Goal: Transaction & Acquisition: Obtain resource

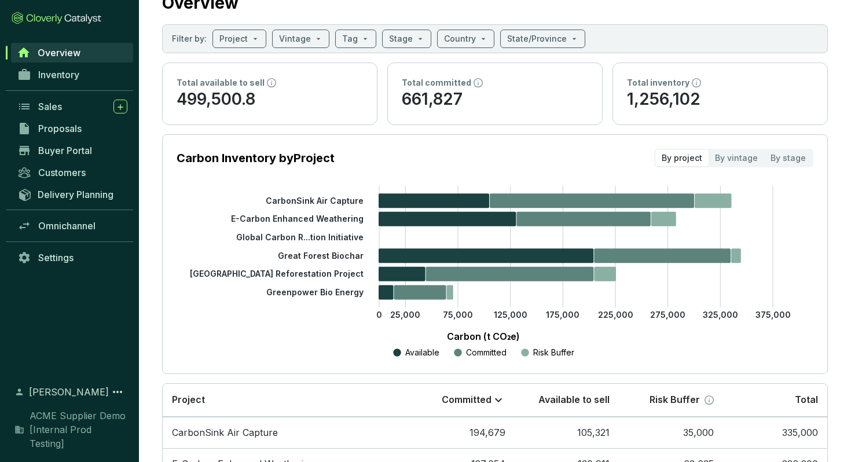
scroll to position [41, 0]
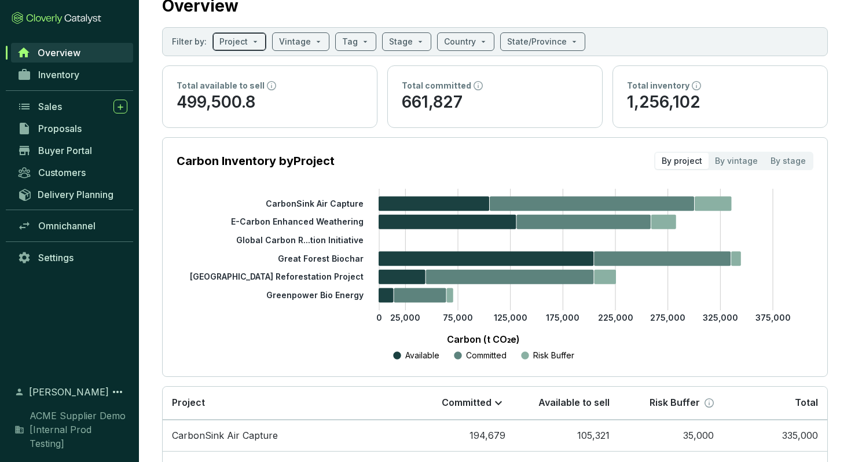
click at [249, 45] on span at bounding box center [239, 41] width 40 height 17
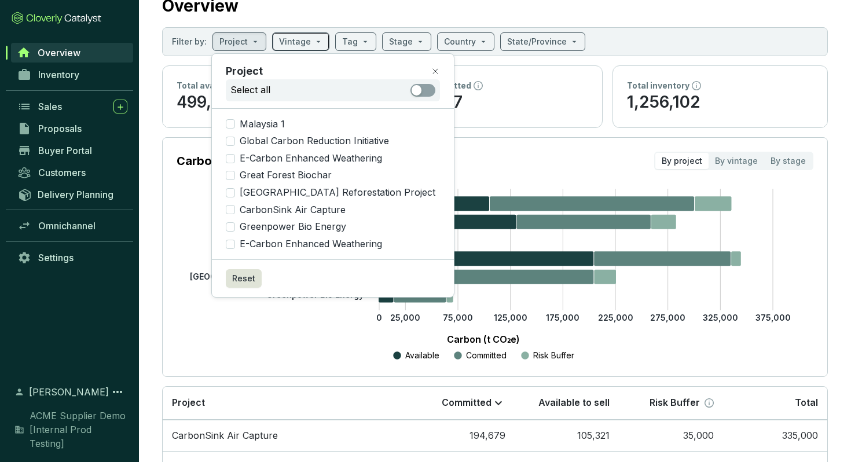
click at [308, 42] on span at bounding box center [300, 41] width 43 height 17
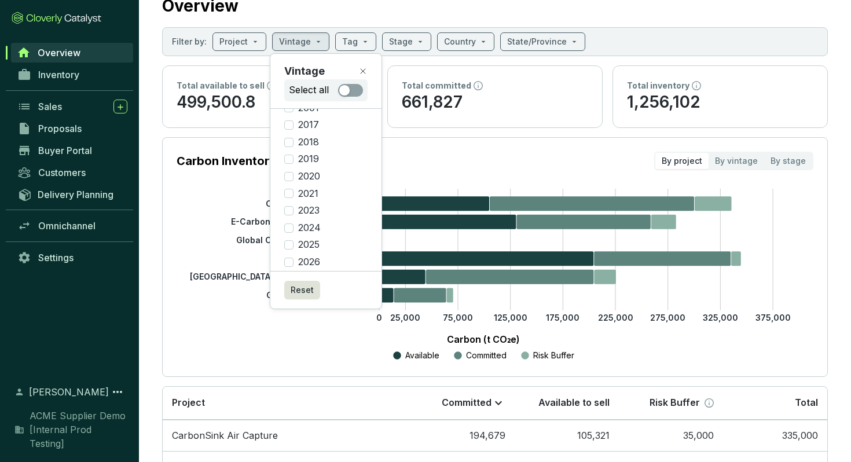
scroll to position [57, 0]
click at [363, 68] on icon at bounding box center [362, 71] width 9 height 9
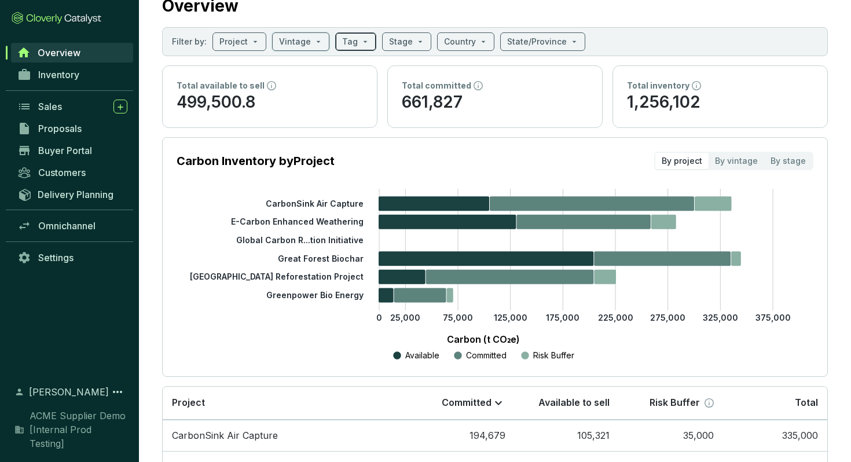
click at [357, 46] on span at bounding box center [355, 41] width 27 height 17
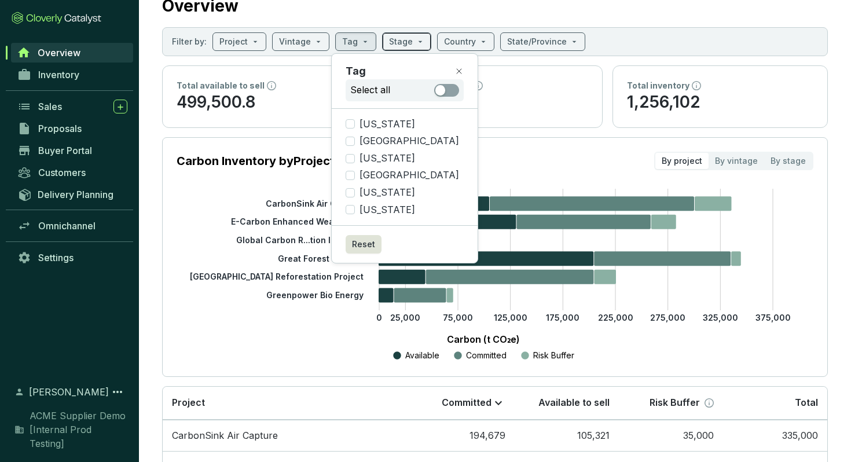
click at [406, 47] on span at bounding box center [406, 41] width 35 height 17
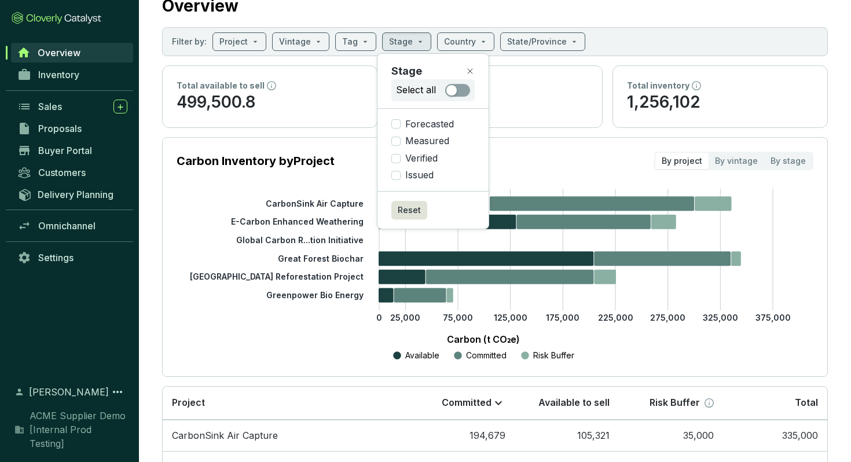
click at [670, 20] on section "Overview Filter by: Project Vintage Tag Stage Country State/Province Total avai…" at bounding box center [495, 315] width 712 height 713
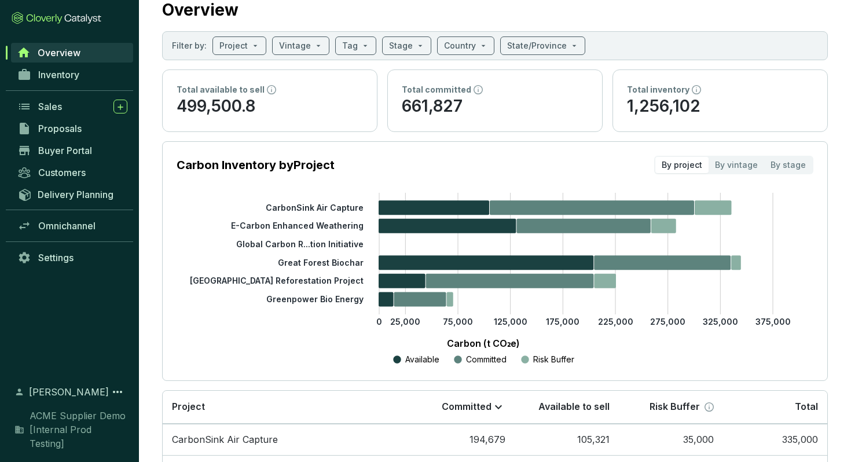
scroll to position [22, 0]
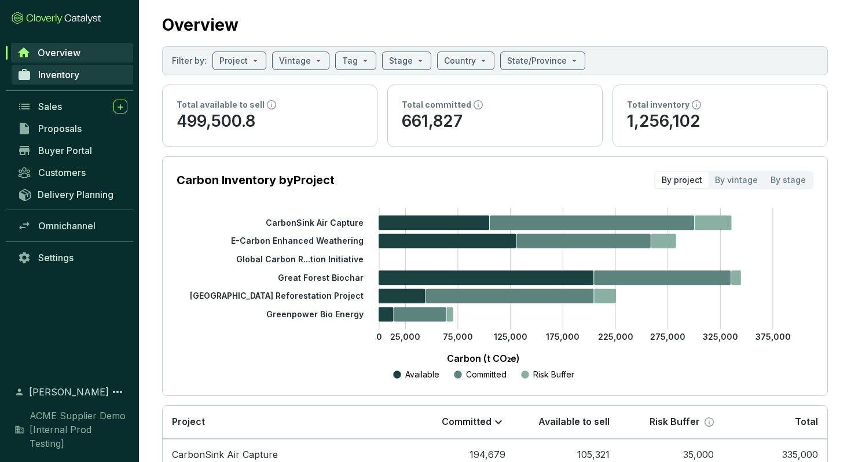
click at [60, 81] on link "Inventory" at bounding box center [73, 75] width 122 height 20
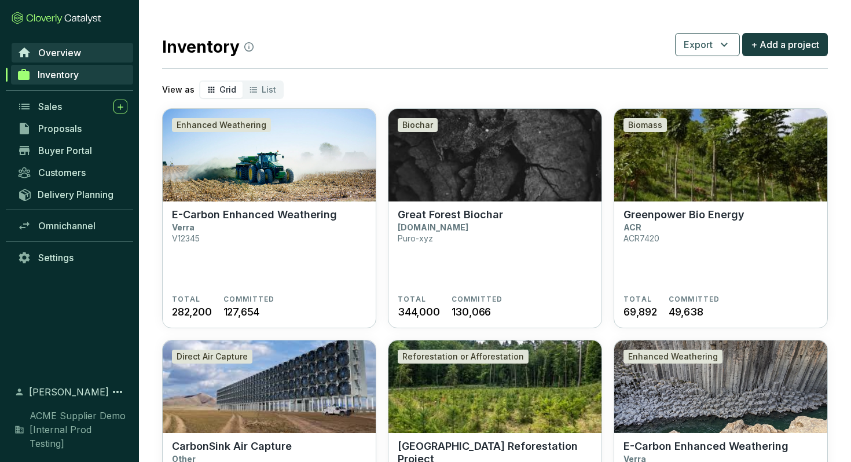
click at [75, 56] on span "Overview" at bounding box center [59, 53] width 43 height 12
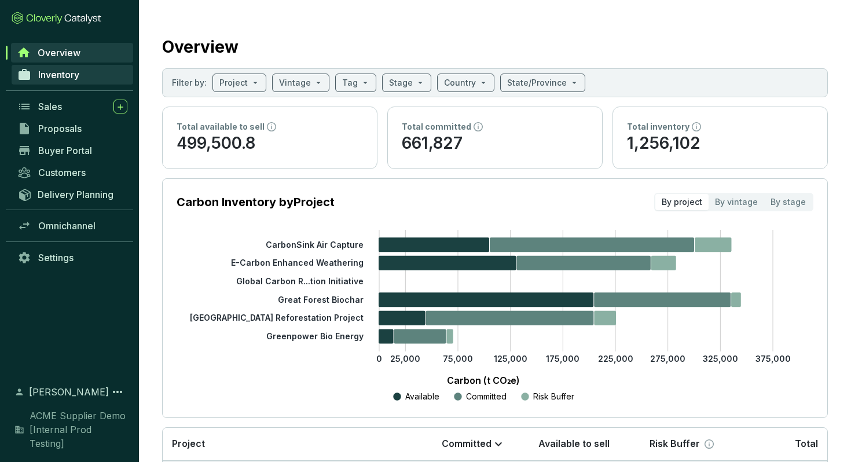
click at [62, 79] on span "Inventory" at bounding box center [58, 75] width 41 height 12
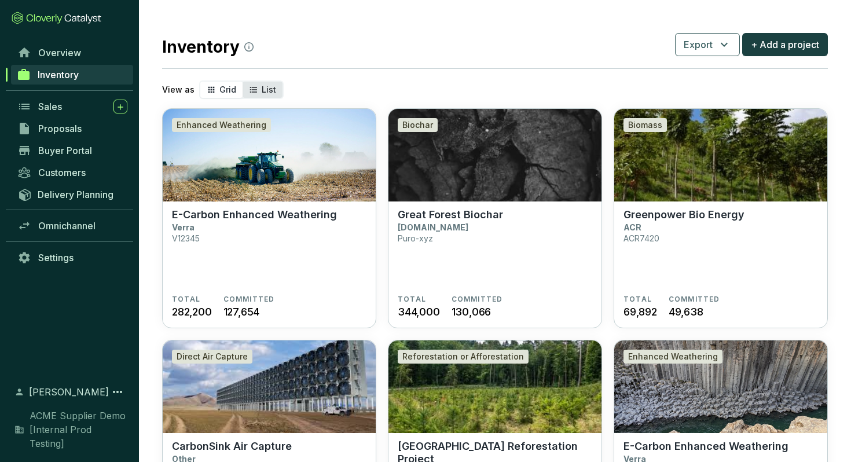
click at [274, 90] on div "List" at bounding box center [263, 90] width 40 height 16
click at [243, 82] on input "List" at bounding box center [243, 82] width 0 height 0
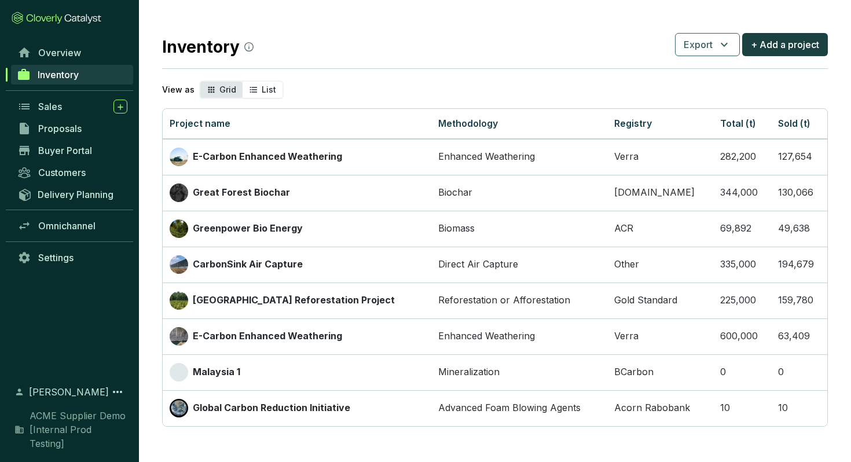
click at [210, 88] on icon "segmented control" at bounding box center [211, 90] width 6 height 6
click at [200, 82] on input "Grid" at bounding box center [200, 82] width 0 height 0
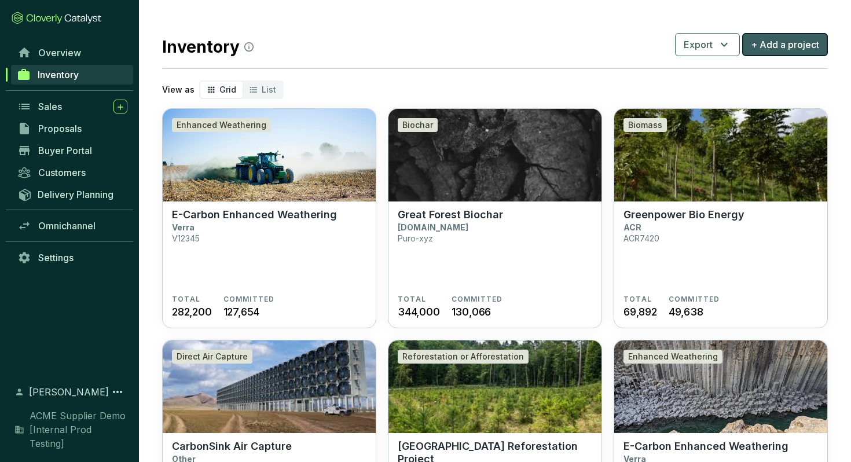
click at [776, 49] on span "+ Add a project" at bounding box center [785, 45] width 68 height 14
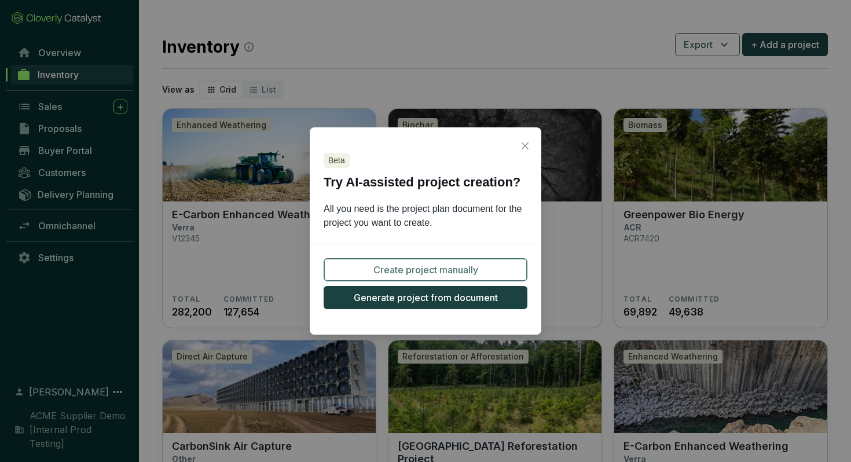
click at [427, 273] on span "Create project manually" at bounding box center [426, 270] width 105 height 14
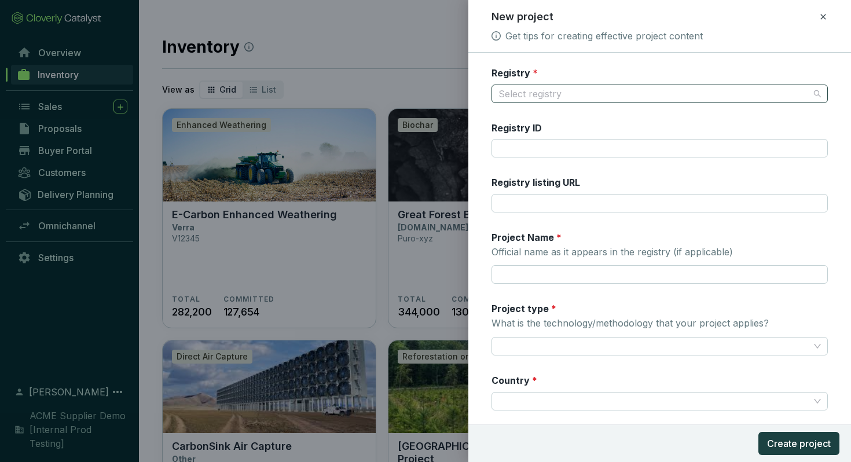
click at [526, 91] on input "Registry *" at bounding box center [655, 93] width 312 height 17
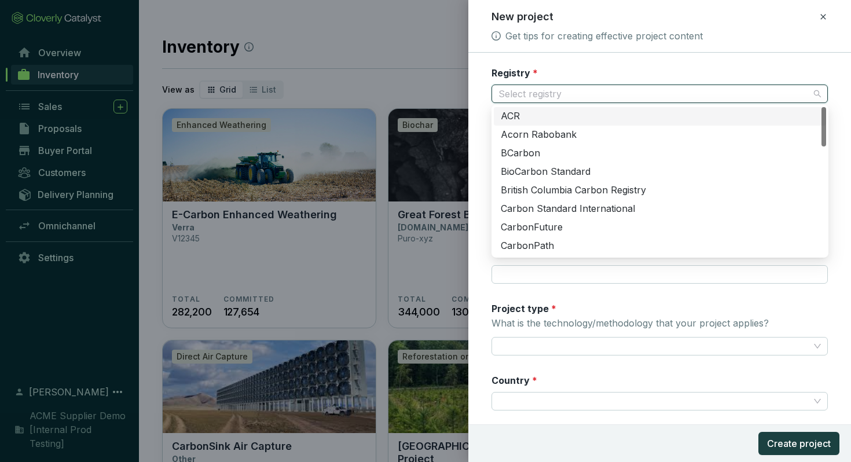
click at [513, 68] on label "Registry *" at bounding box center [515, 73] width 46 height 13
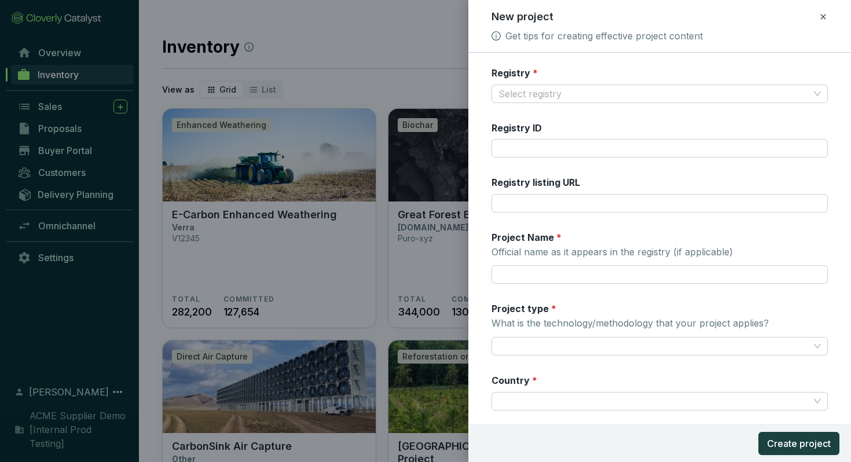
click at [826, 21] on icon at bounding box center [823, 17] width 9 height 14
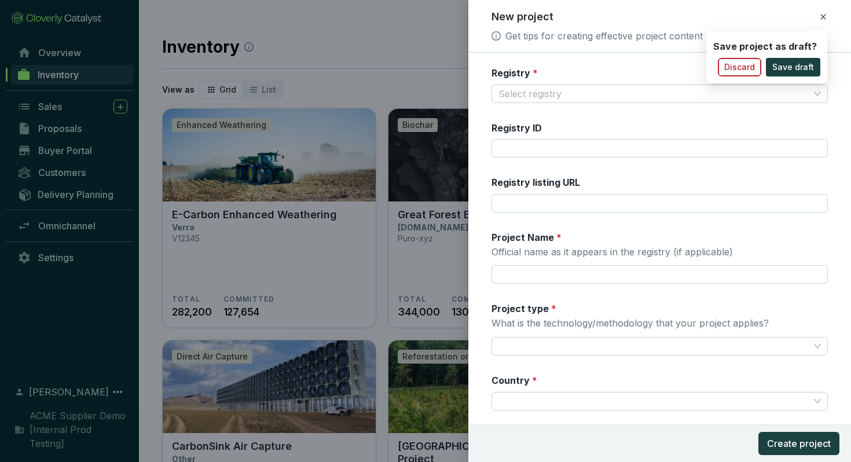
click at [742, 68] on span "Discard" at bounding box center [740, 67] width 31 height 12
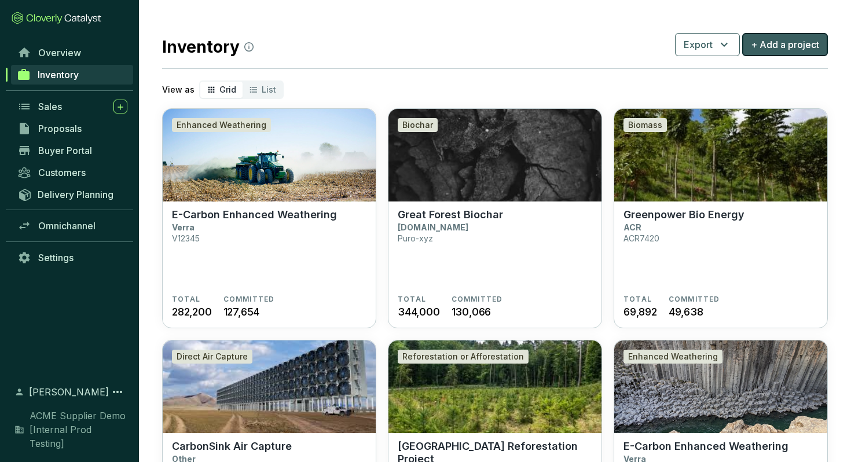
click at [764, 46] on span "+ Add a project" at bounding box center [785, 45] width 68 height 14
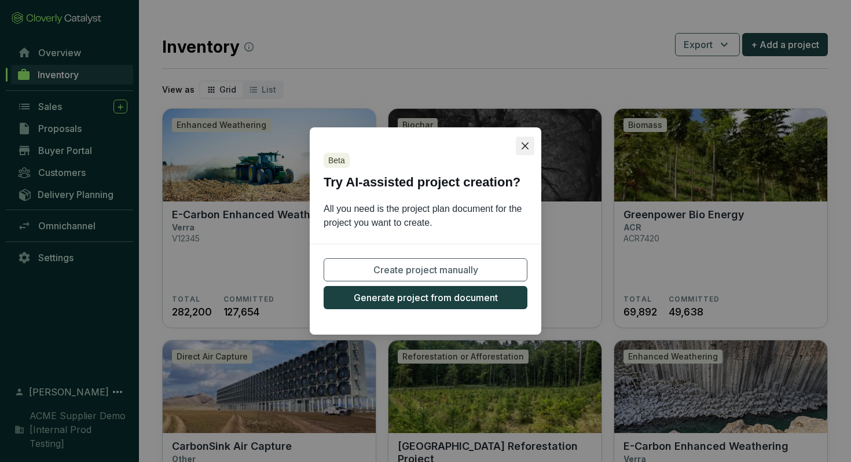
click at [525, 146] on icon "close" at bounding box center [525, 145] width 7 height 7
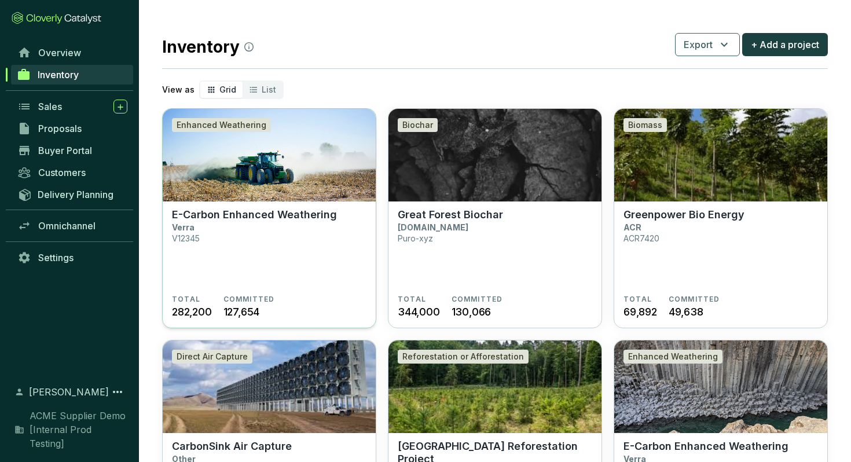
click at [313, 178] on img at bounding box center [269, 155] width 213 height 93
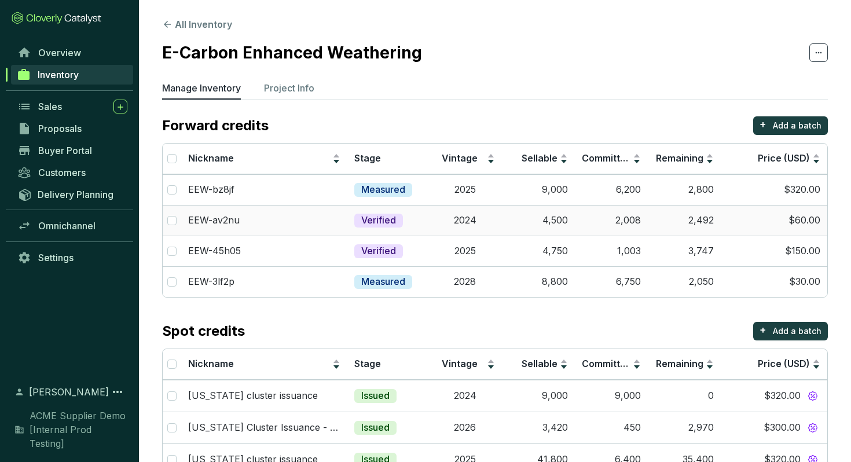
click at [708, 223] on td "2,492" at bounding box center [684, 220] width 73 height 31
click at [525, 190] on td "9,000" at bounding box center [538, 189] width 73 height 31
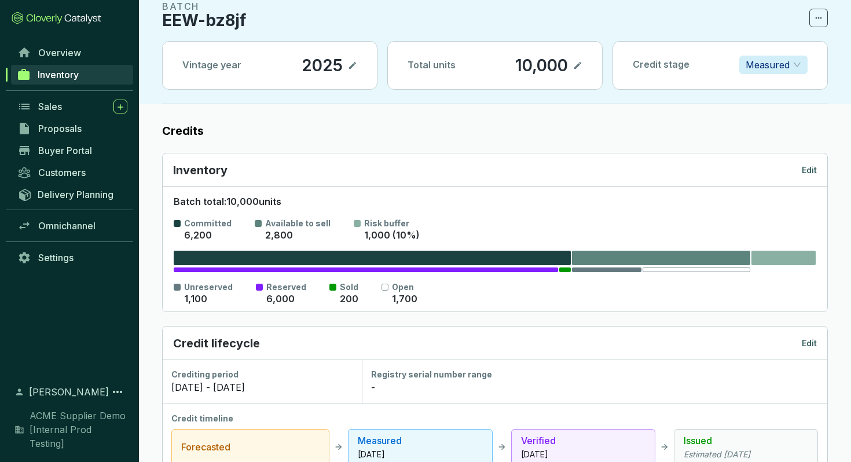
scroll to position [54, 0]
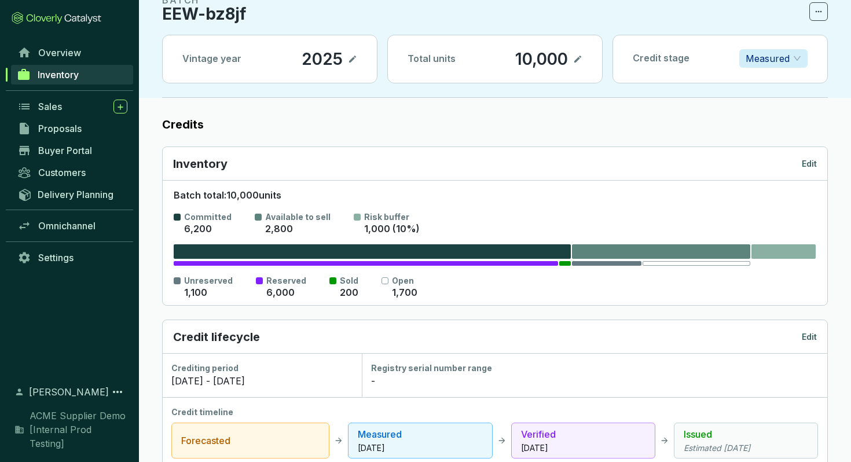
click at [808, 166] on p "Edit" at bounding box center [809, 164] width 15 height 12
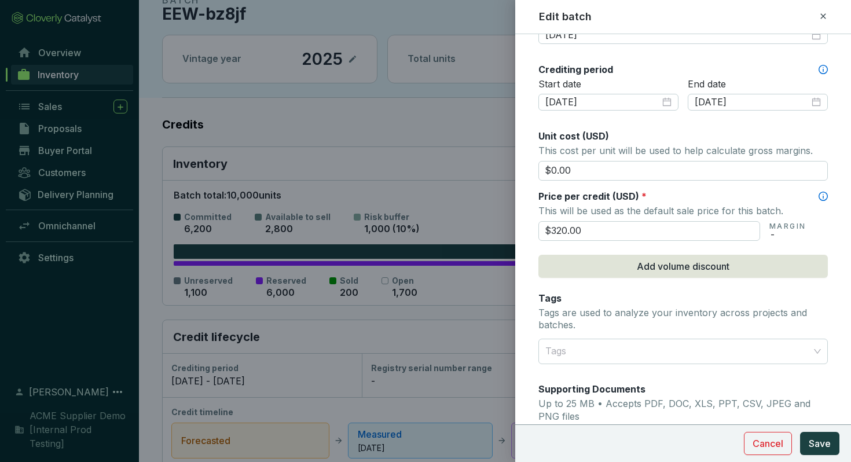
scroll to position [584, 0]
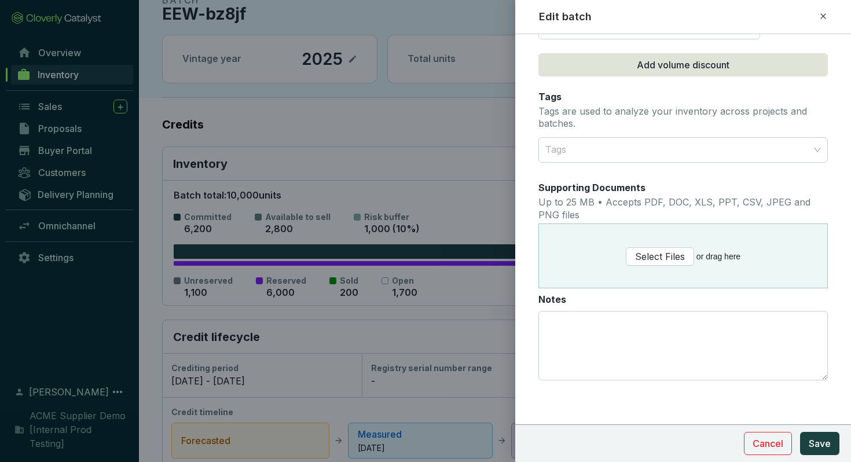
click at [822, 17] on icon at bounding box center [823, 16] width 9 height 14
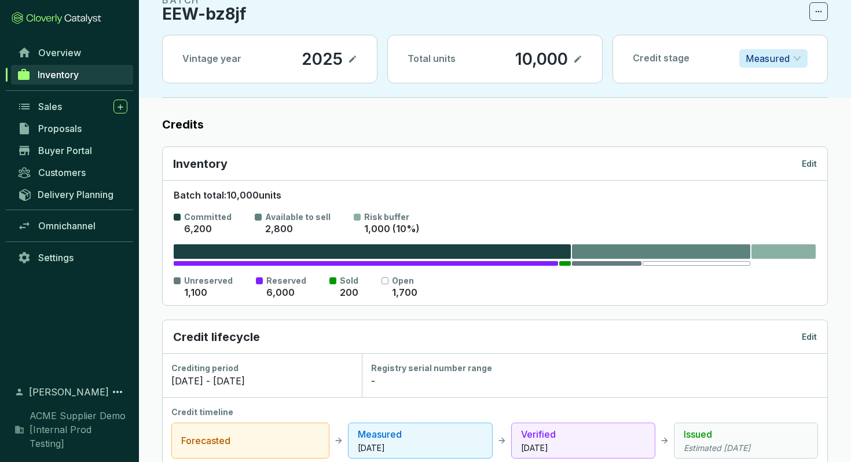
scroll to position [0, 0]
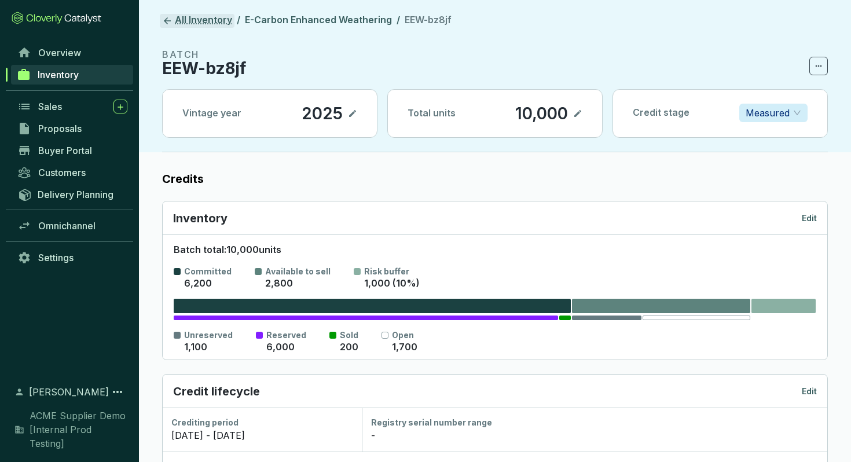
click at [163, 21] on icon at bounding box center [167, 21] width 10 height 10
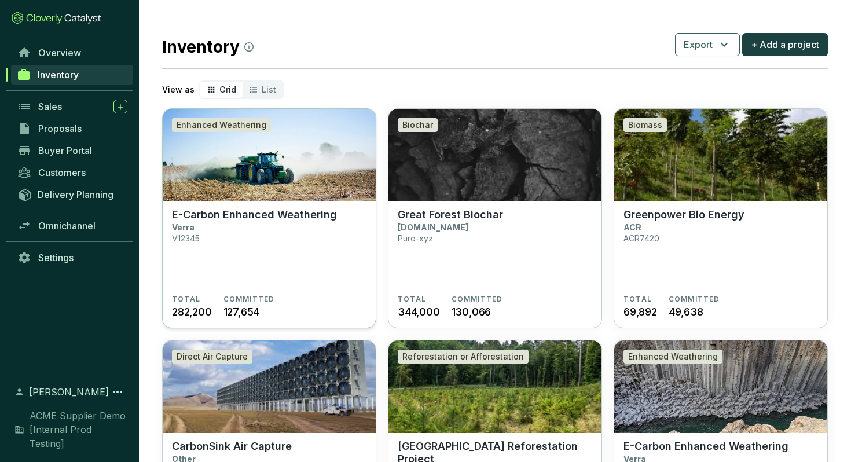
click at [269, 185] on img at bounding box center [269, 155] width 213 height 93
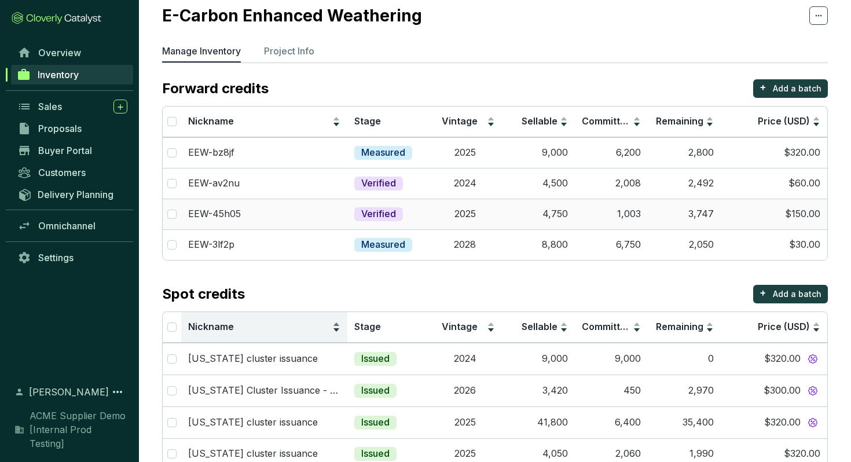
scroll to position [20, 0]
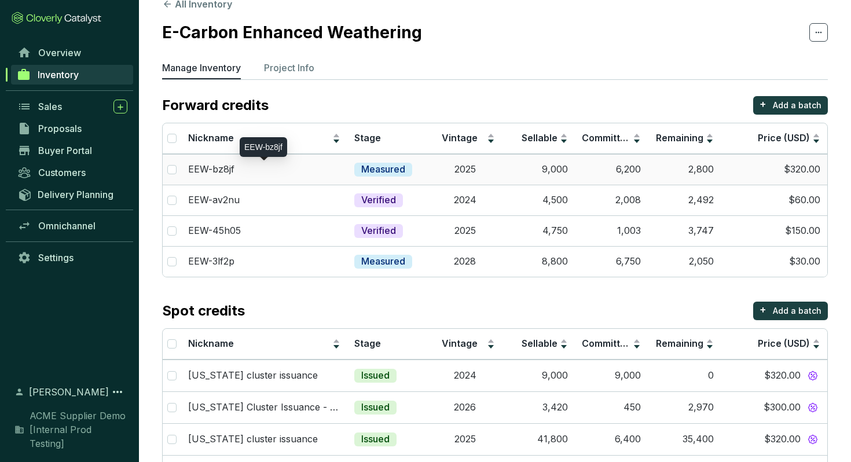
click at [291, 167] on div "EEW-bz8jf" at bounding box center [264, 169] width 152 height 13
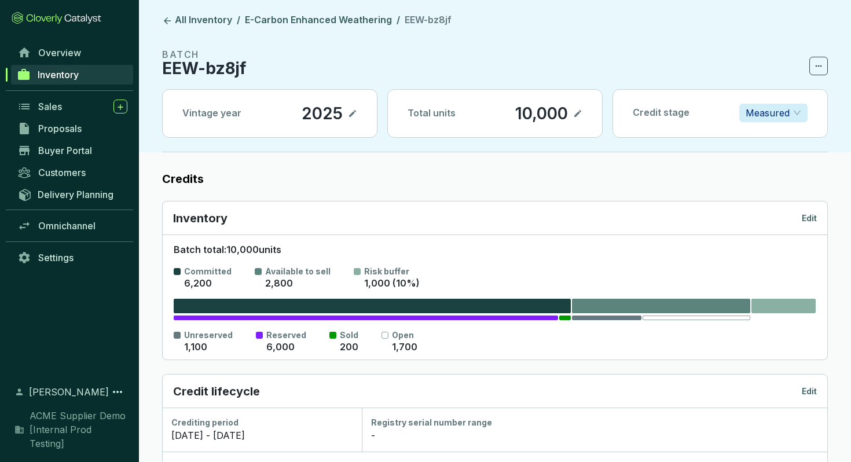
click at [181, 174] on label "Credits" at bounding box center [495, 179] width 666 height 16
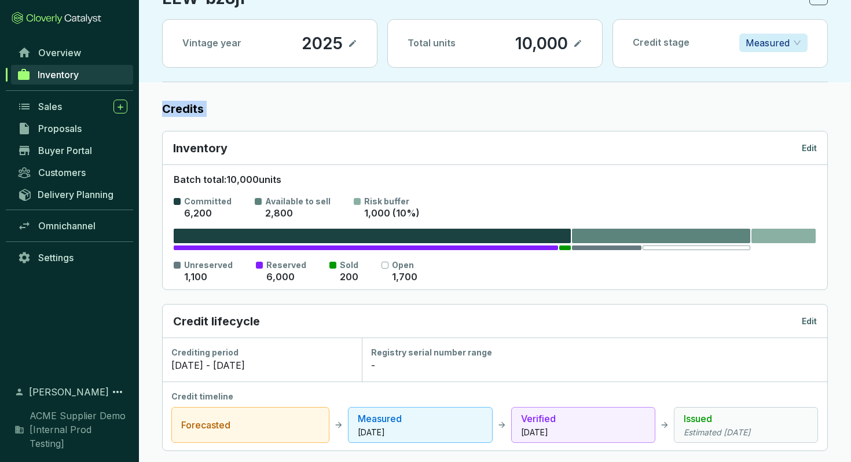
scroll to position [81, 0]
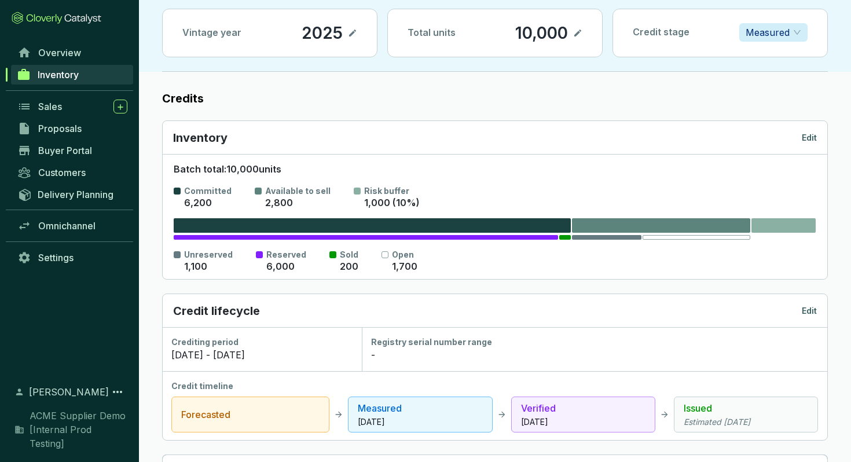
click at [210, 136] on p "Inventory" at bounding box center [200, 138] width 54 height 16
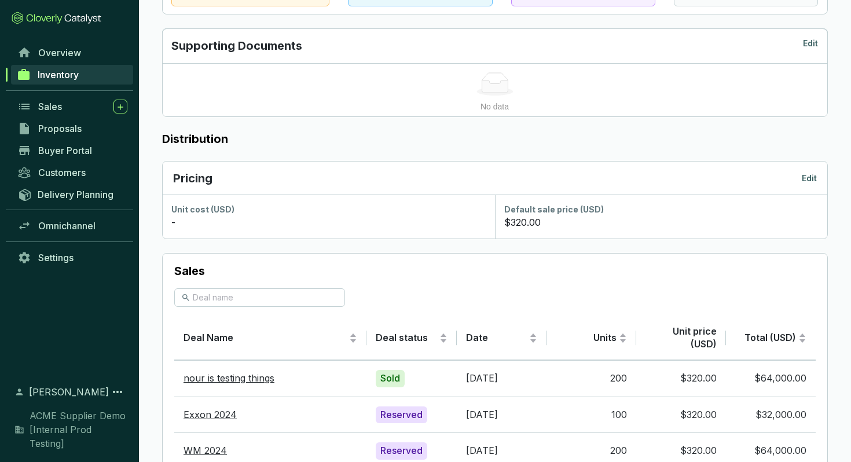
scroll to position [508, 0]
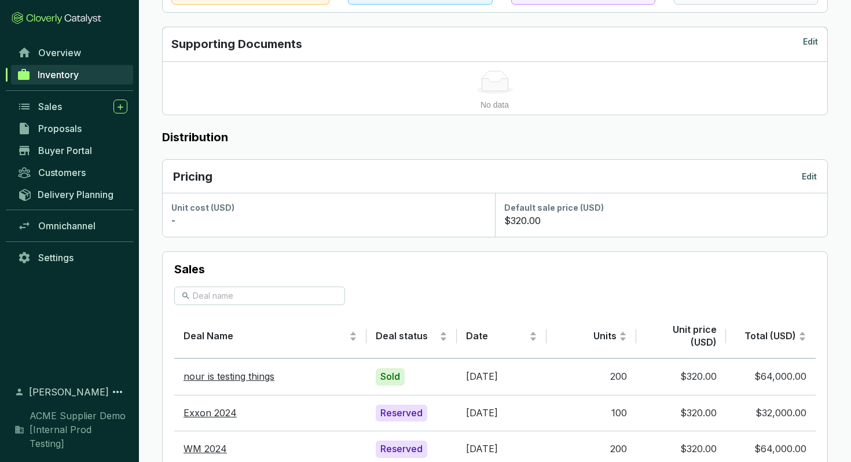
click at [807, 175] on p "Edit" at bounding box center [809, 177] width 15 height 12
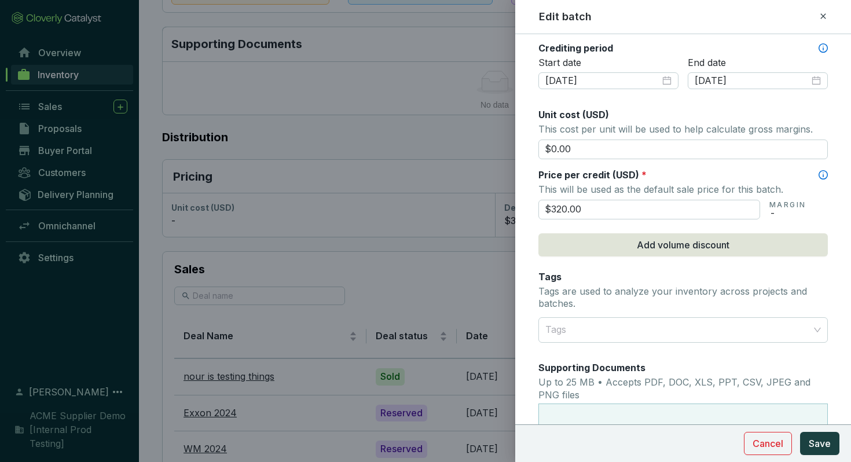
scroll to position [405, 0]
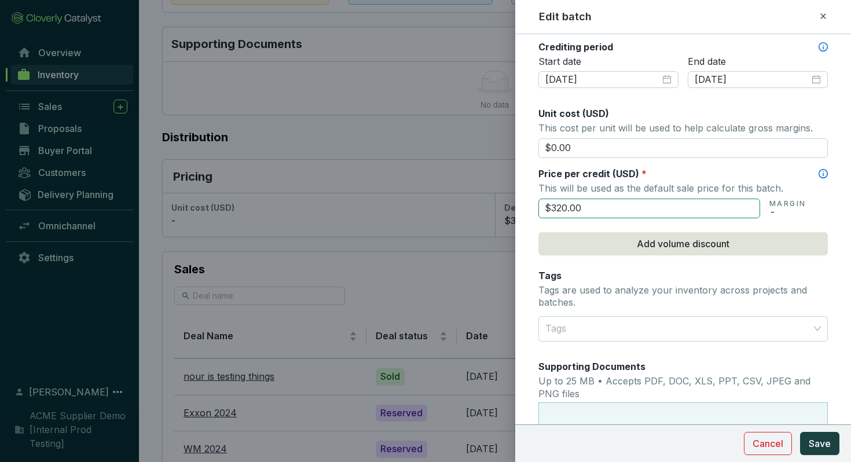
click at [657, 207] on input "$320.00" at bounding box center [650, 209] width 222 height 20
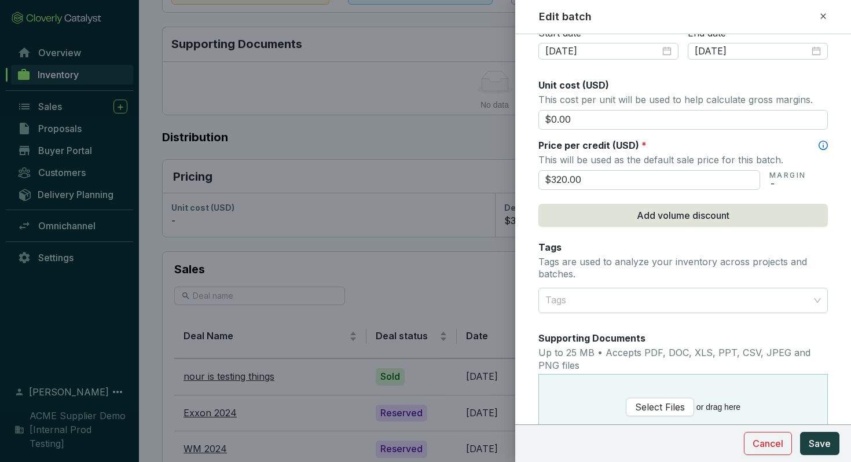
scroll to position [437, 0]
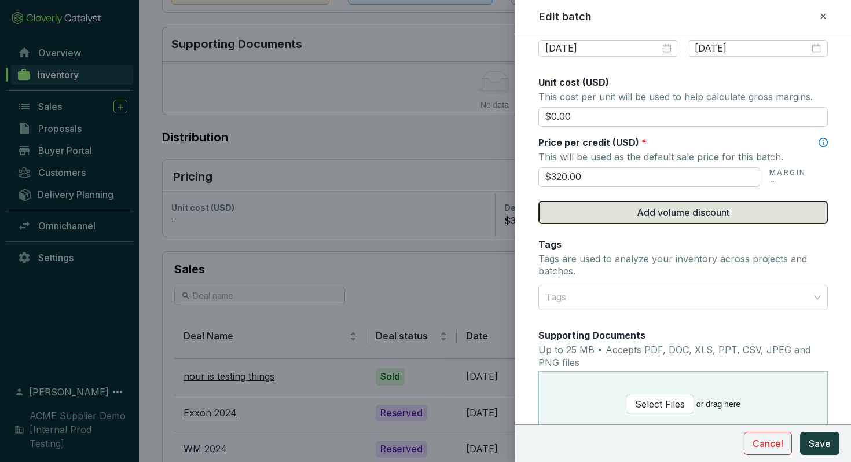
click at [666, 212] on span "Add volume discount" at bounding box center [683, 213] width 93 height 14
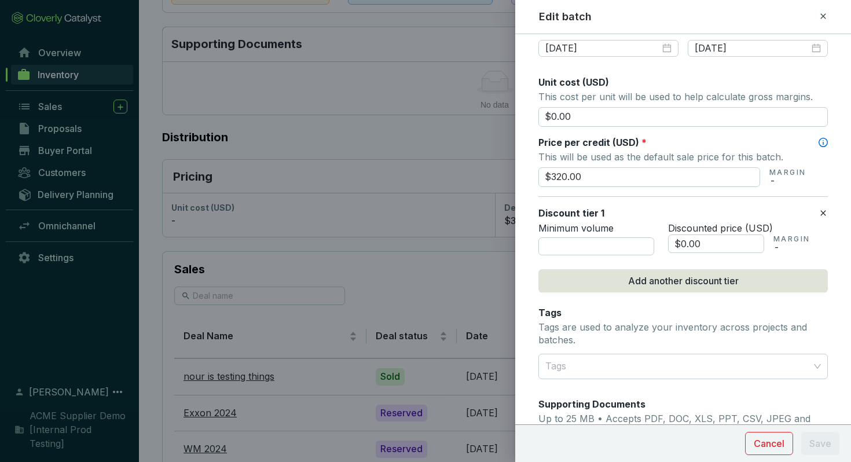
click at [825, 210] on icon at bounding box center [823, 212] width 5 height 5
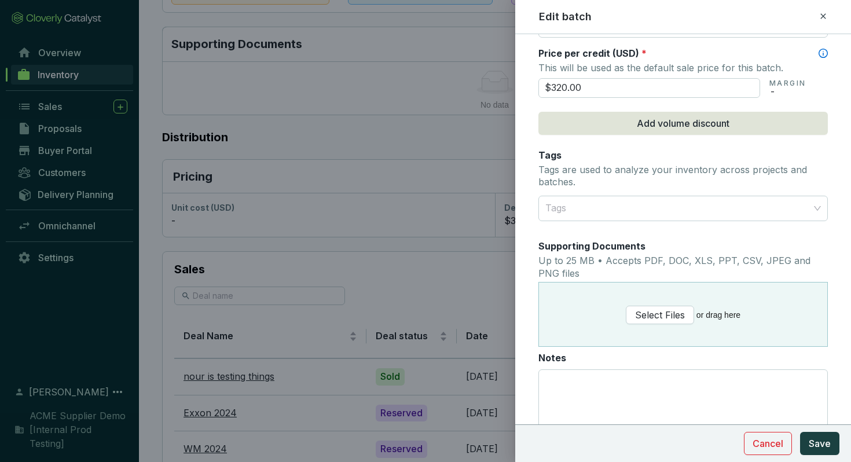
scroll to position [584, 0]
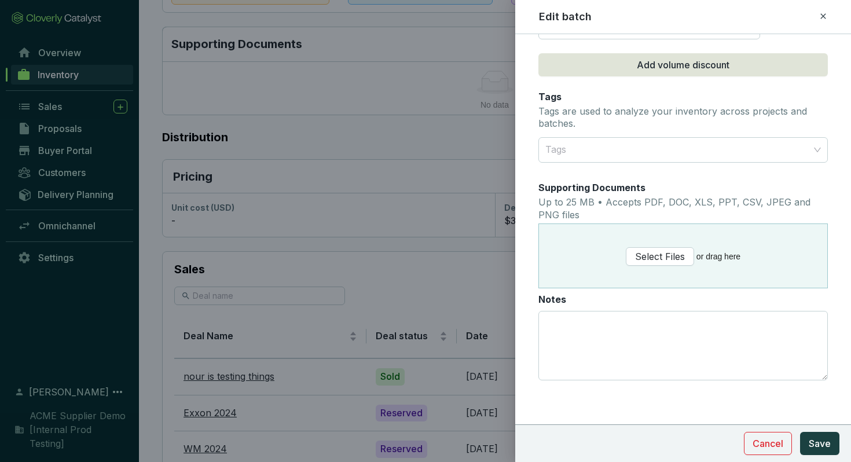
click at [825, 14] on icon at bounding box center [823, 16] width 9 height 14
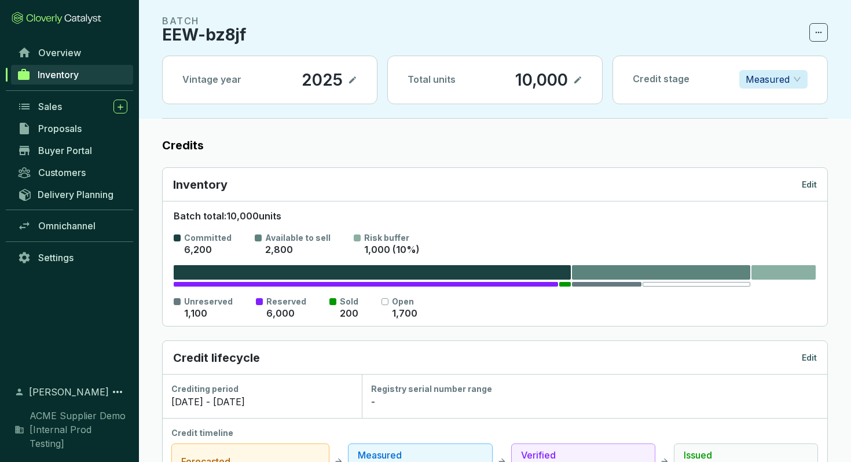
scroll to position [0, 0]
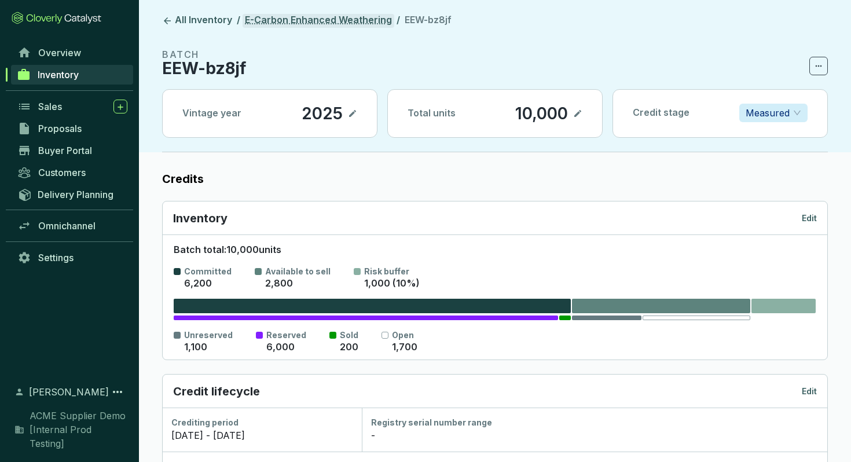
click at [352, 17] on link "E-Carbon Enhanced Weathering" at bounding box center [319, 21] width 152 height 14
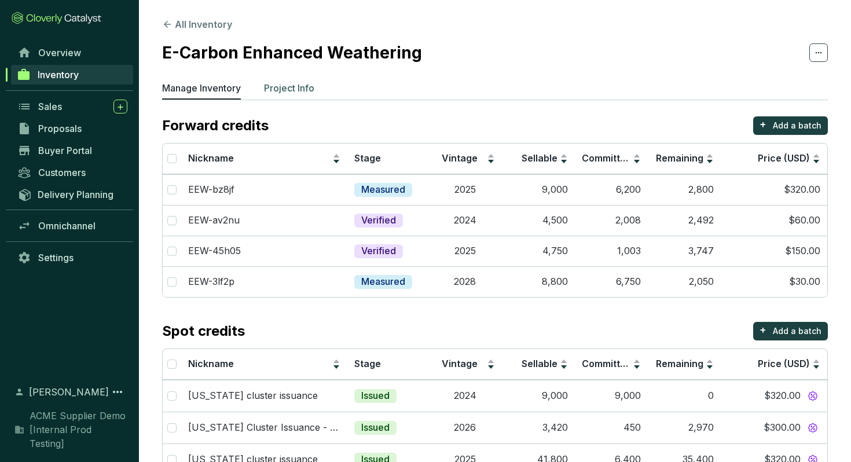
click at [290, 85] on p "Project Info" at bounding box center [289, 88] width 50 height 14
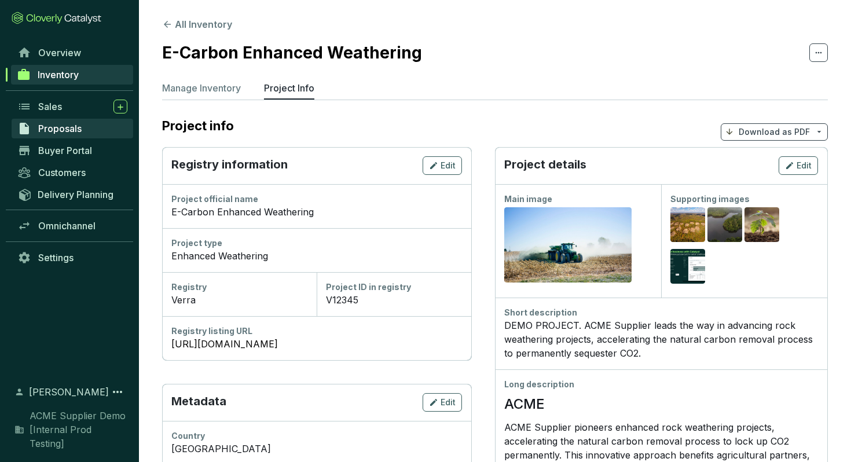
click at [69, 126] on span "Proposals" at bounding box center [59, 129] width 43 height 12
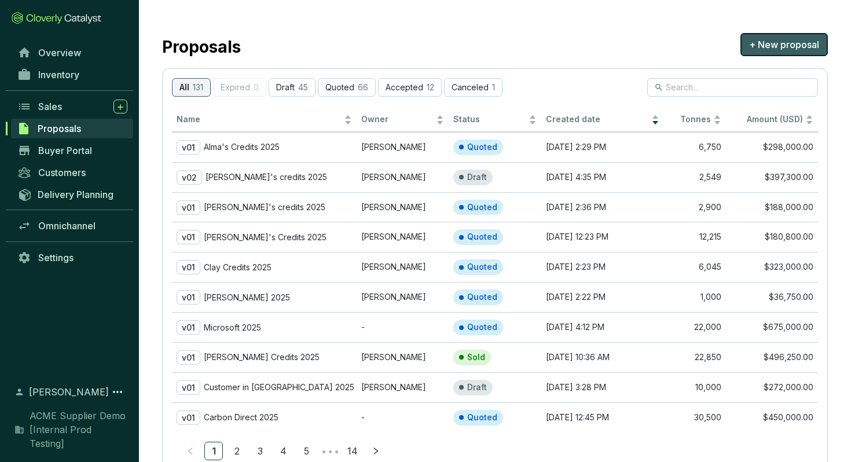
click at [781, 47] on span "+ New proposal" at bounding box center [784, 45] width 70 height 14
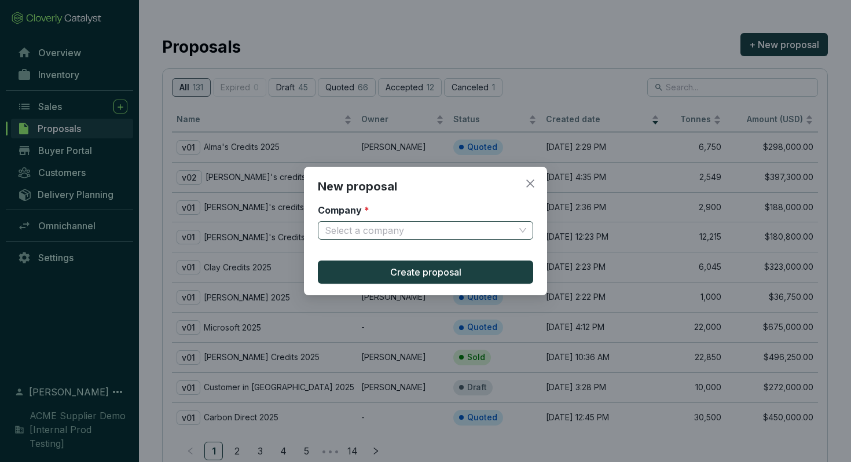
click at [400, 236] on input "Company *" at bounding box center [420, 230] width 190 height 17
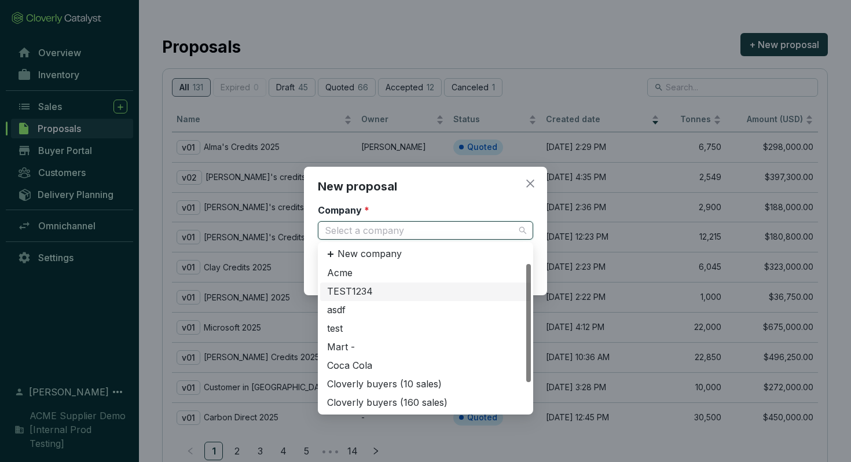
click at [390, 292] on div "TEST1234" at bounding box center [425, 292] width 197 height 13
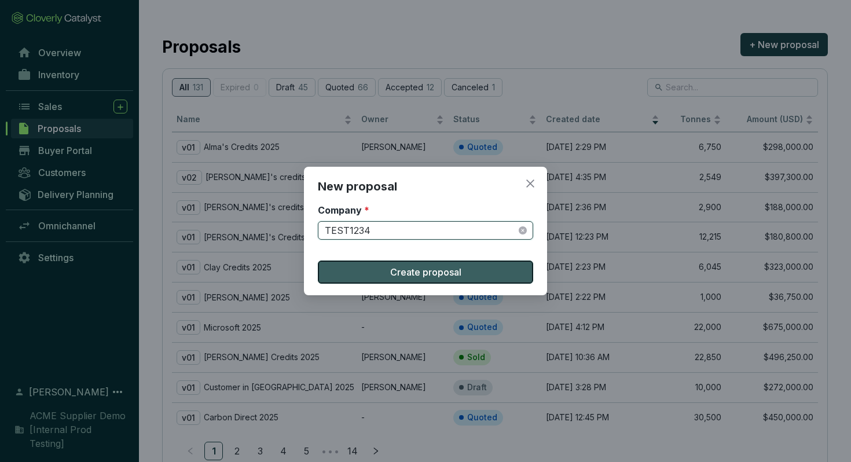
click at [407, 275] on span "Create proposal" at bounding box center [425, 272] width 71 height 14
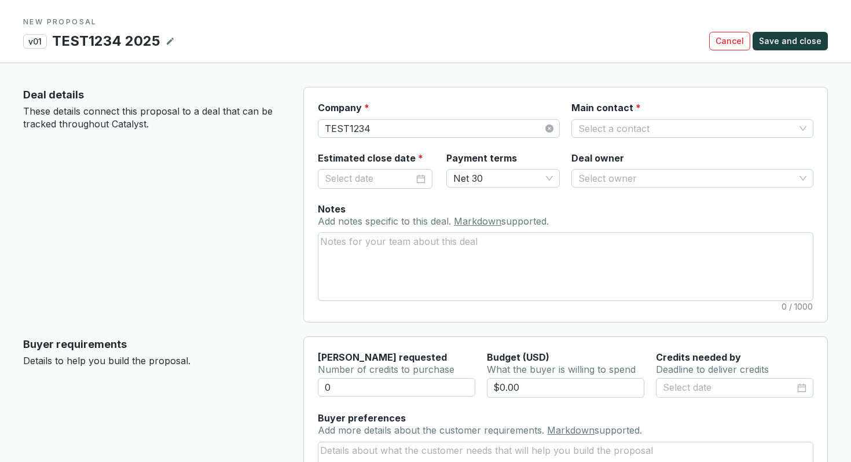
click at [49, 96] on p "Deal details" at bounding box center [154, 95] width 262 height 16
click at [168, 235] on div "Deal details These details connect this proposal to a deal that can be tracked …" at bounding box center [154, 205] width 262 height 236
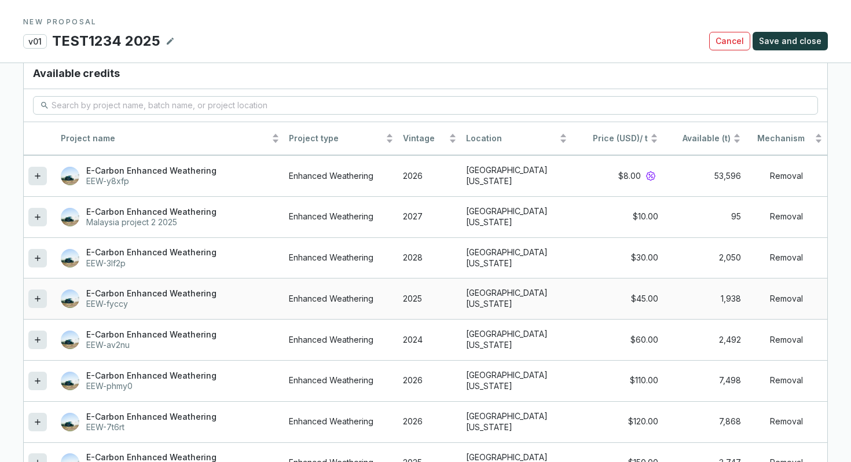
scroll to position [1008, 0]
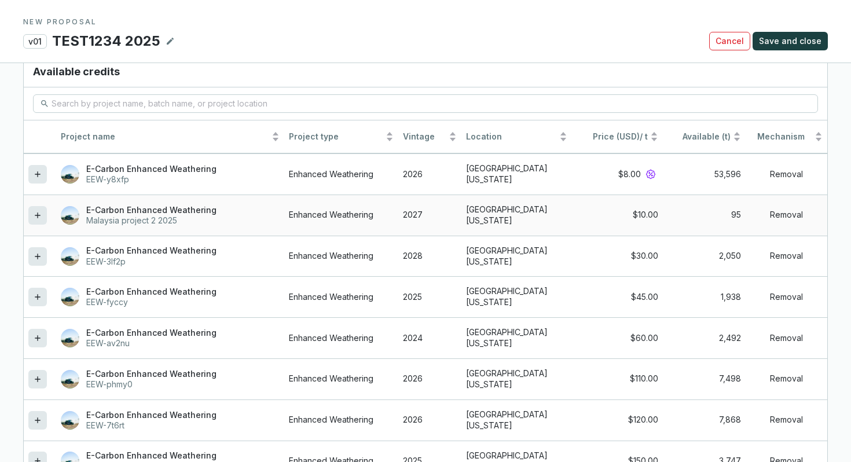
click at [38, 213] on icon at bounding box center [37, 215] width 5 height 5
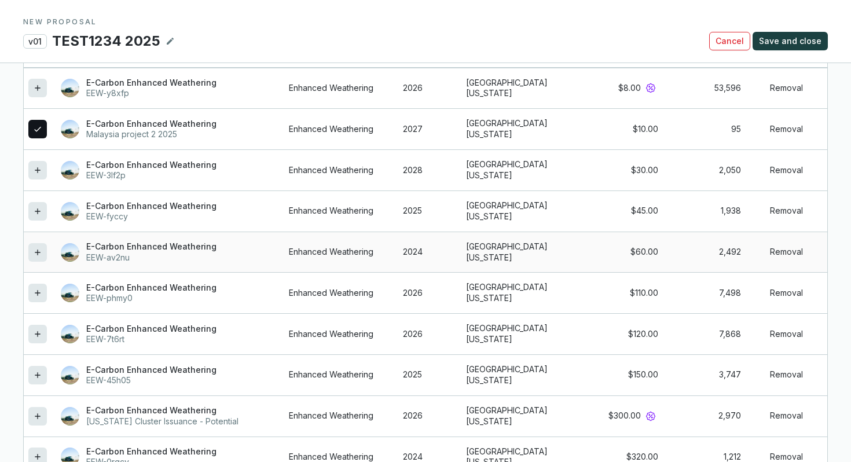
scroll to position [1084, 0]
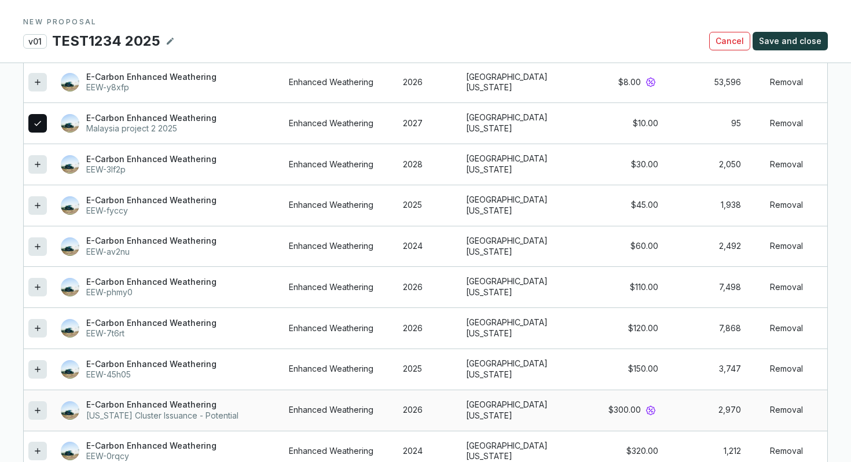
click at [36, 404] on icon at bounding box center [37, 411] width 9 height 14
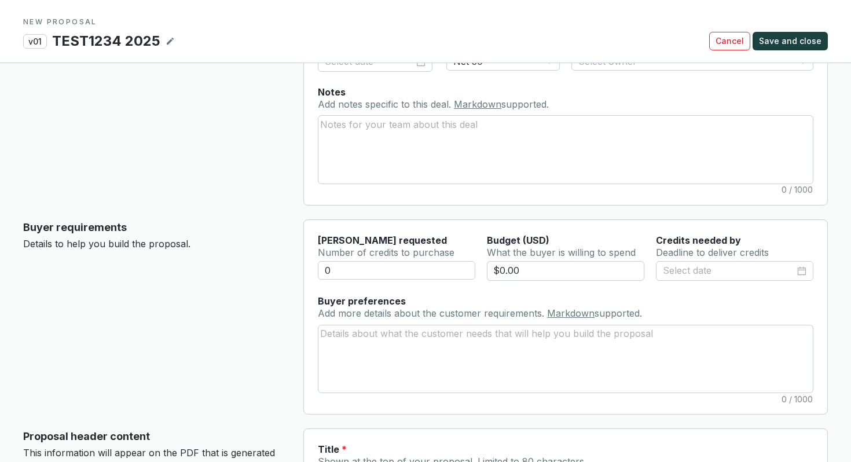
scroll to position [0, 0]
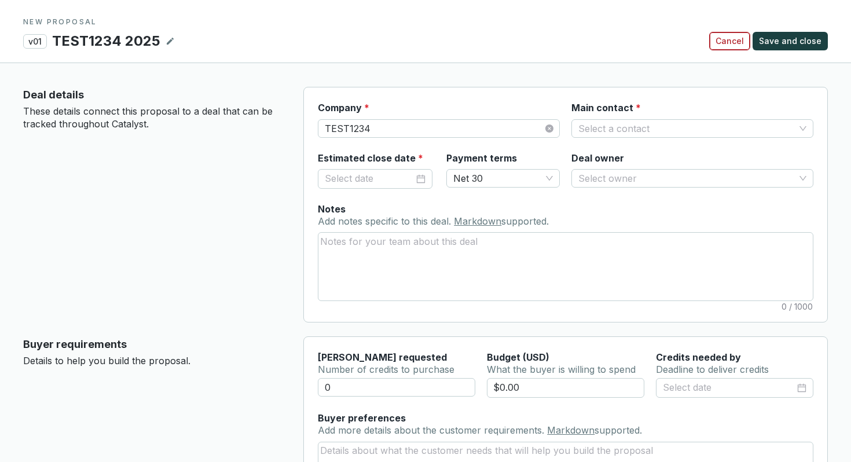
click at [741, 43] on span "Cancel" at bounding box center [730, 41] width 28 height 12
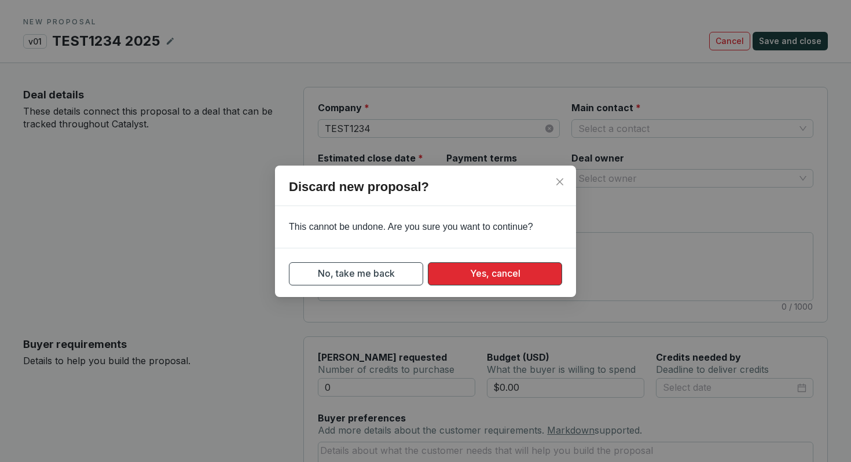
click at [437, 275] on button "Yes, cancel" at bounding box center [495, 273] width 134 height 23
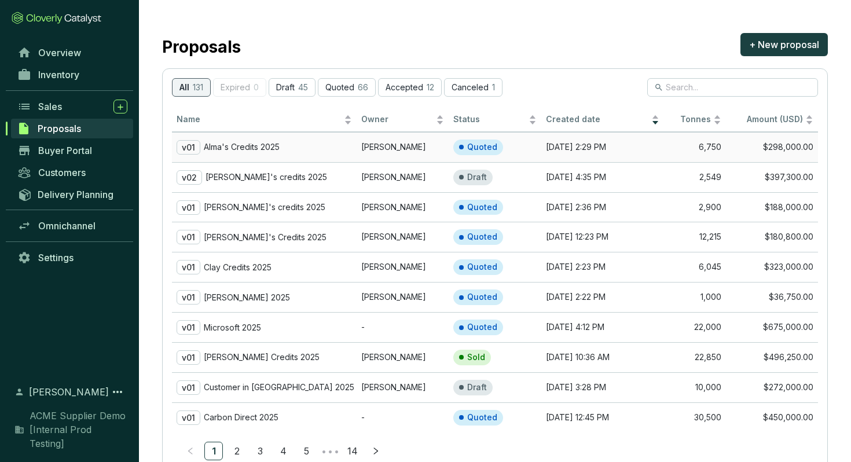
click at [309, 147] on div "v01 Alma's Credits 2025" at bounding box center [264, 147] width 175 height 14
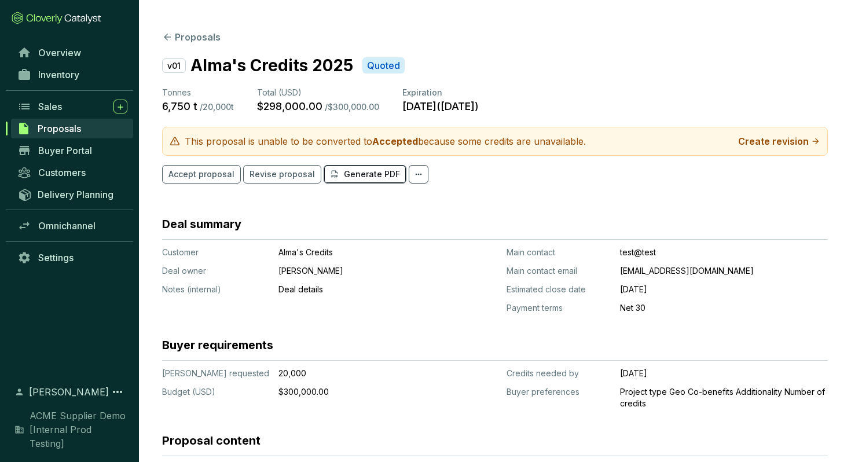
click at [361, 178] on p "Generate PDF" at bounding box center [372, 175] width 56 height 12
